Goal: Task Accomplishment & Management: Manage account settings

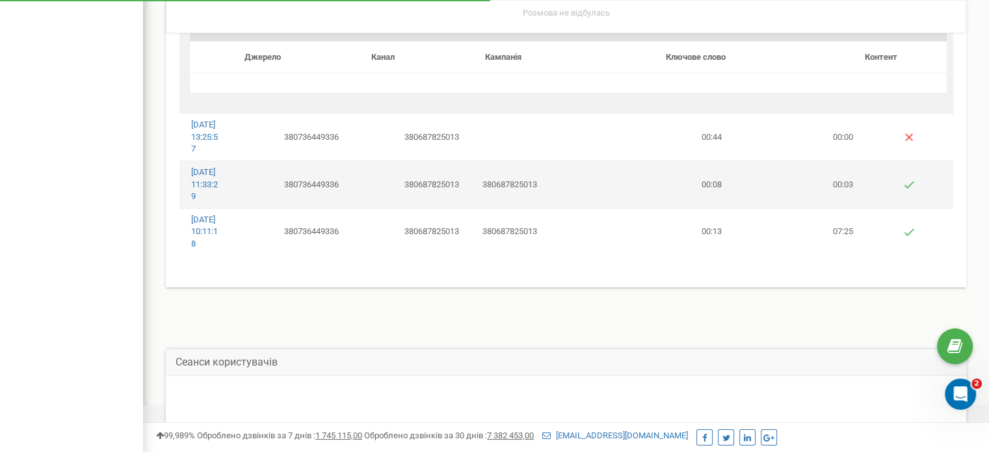
scroll to position [390, 0]
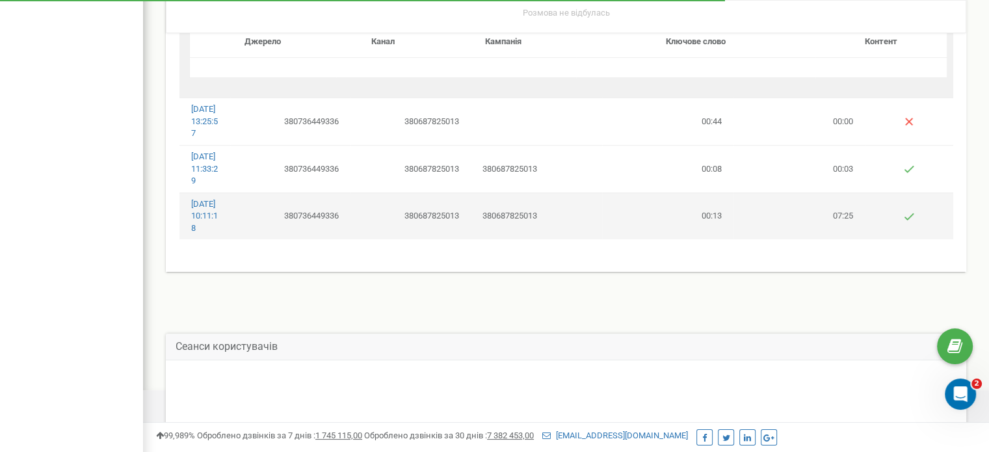
click at [250, 239] on td "380736449336" at bounding box center [290, 216] width 120 height 47
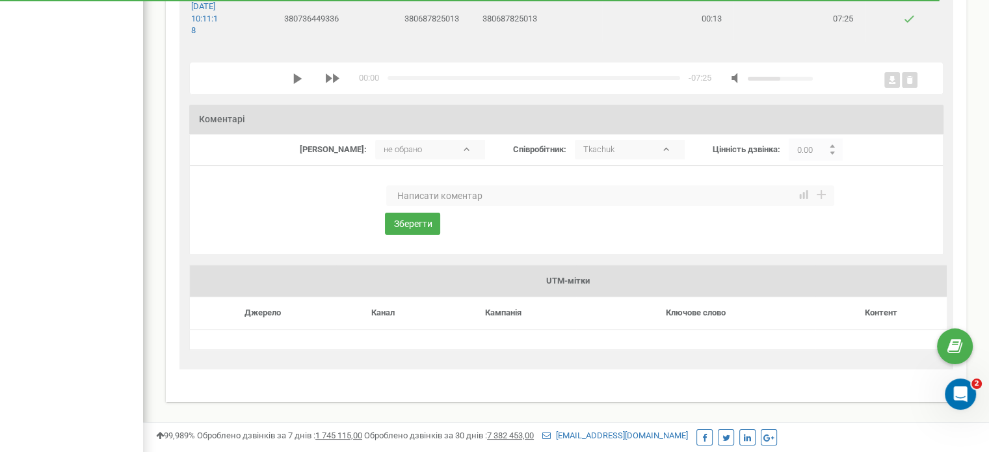
scroll to position [260, 0]
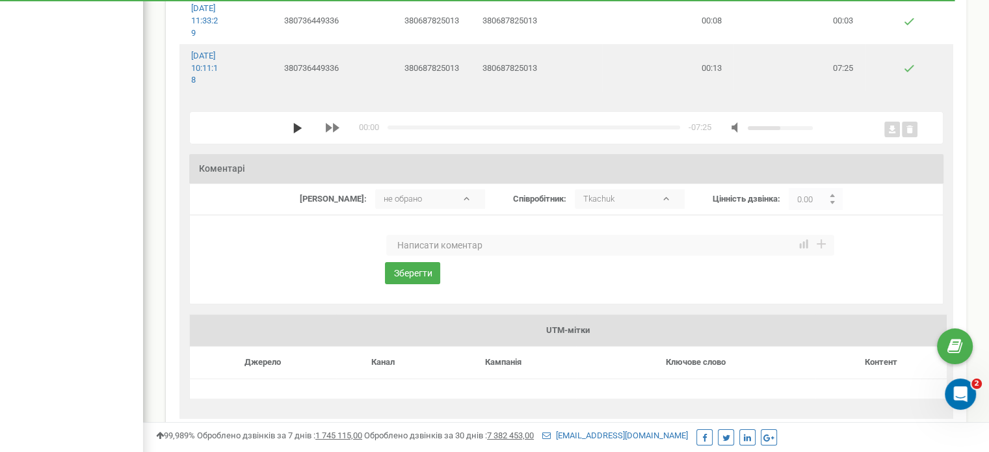
click at [293, 133] on icon "media player" at bounding box center [298, 128] width 10 height 10
click at [335, 134] on div "x" at bounding box center [553, 128] width 520 height 12
click at [388, 129] on div "media player" at bounding box center [534, 128] width 293 height 4
click at [293, 133] on icon "media player" at bounding box center [297, 128] width 9 height 10
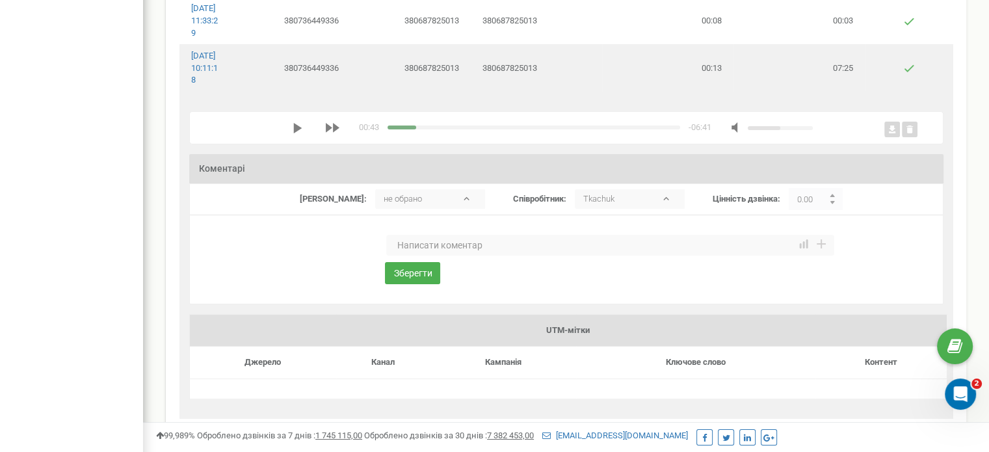
click at [293, 134] on div "media player" at bounding box center [325, 128] width 64 height 12
click at [293, 133] on icon "media player" at bounding box center [298, 128] width 10 height 10
click at [293, 133] on icon "media player" at bounding box center [297, 128] width 9 height 10
click at [293, 133] on polygon "media player" at bounding box center [297, 128] width 8 height 10
click at [388, 129] on div "media player" at bounding box center [534, 128] width 293 height 4
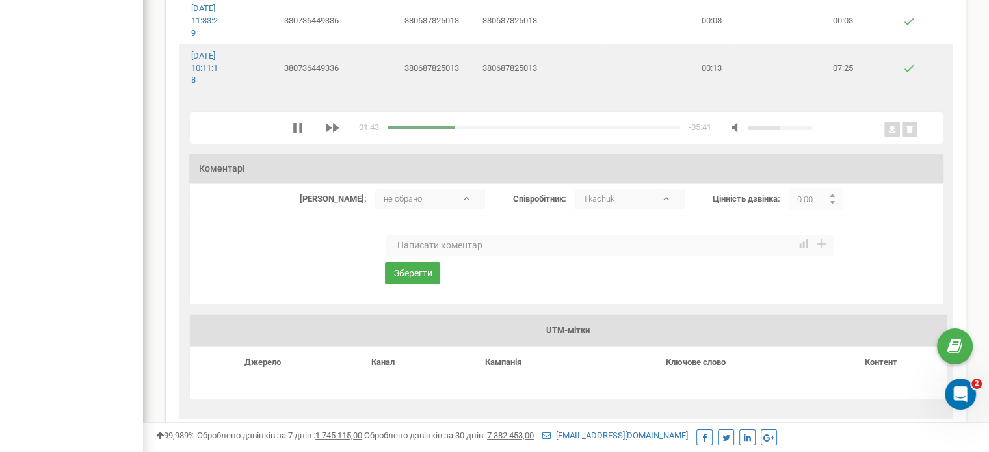
drag, startPoint x: 390, startPoint y: 176, endPoint x: 401, endPoint y: 176, distance: 10.4
click at [401, 129] on div "media player" at bounding box center [534, 128] width 293 height 4
click at [411, 129] on div "media player" at bounding box center [534, 128] width 293 height 4
click at [420, 129] on div "media player" at bounding box center [534, 128] width 293 height 4
